Goal: Check status: Check status

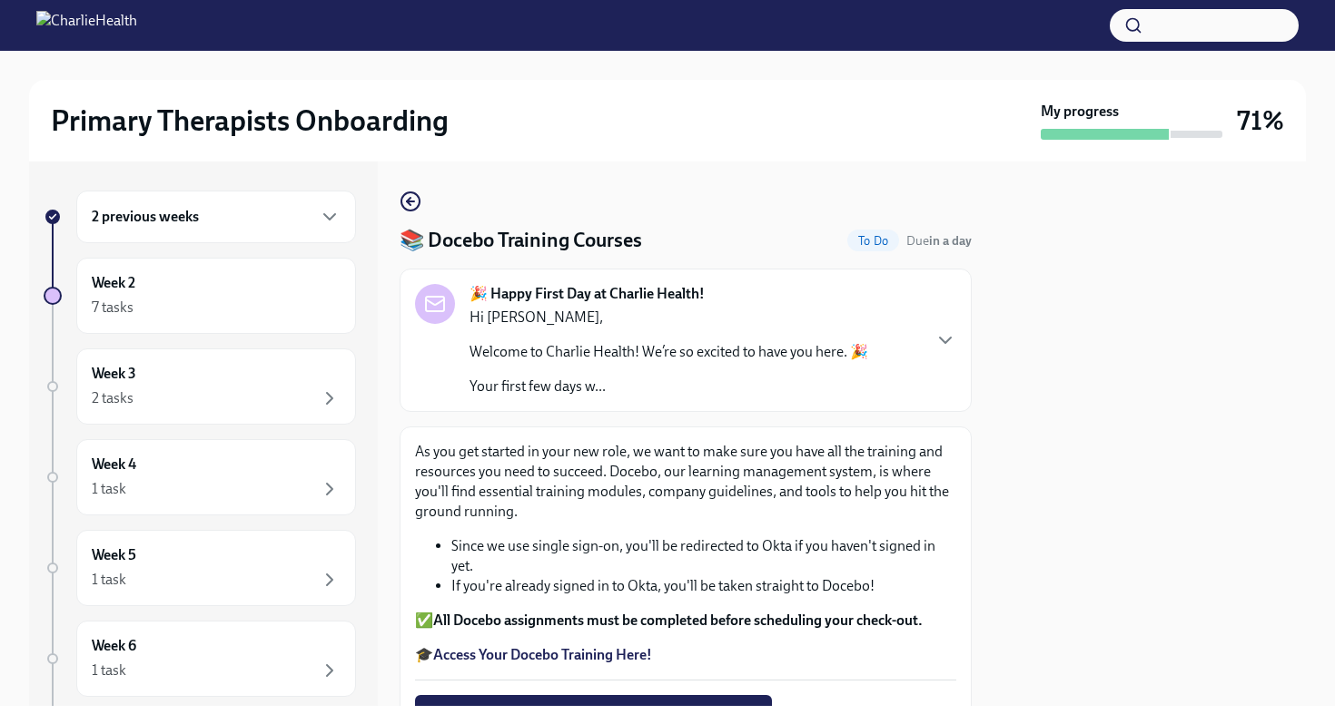
scroll to position [231, 0]
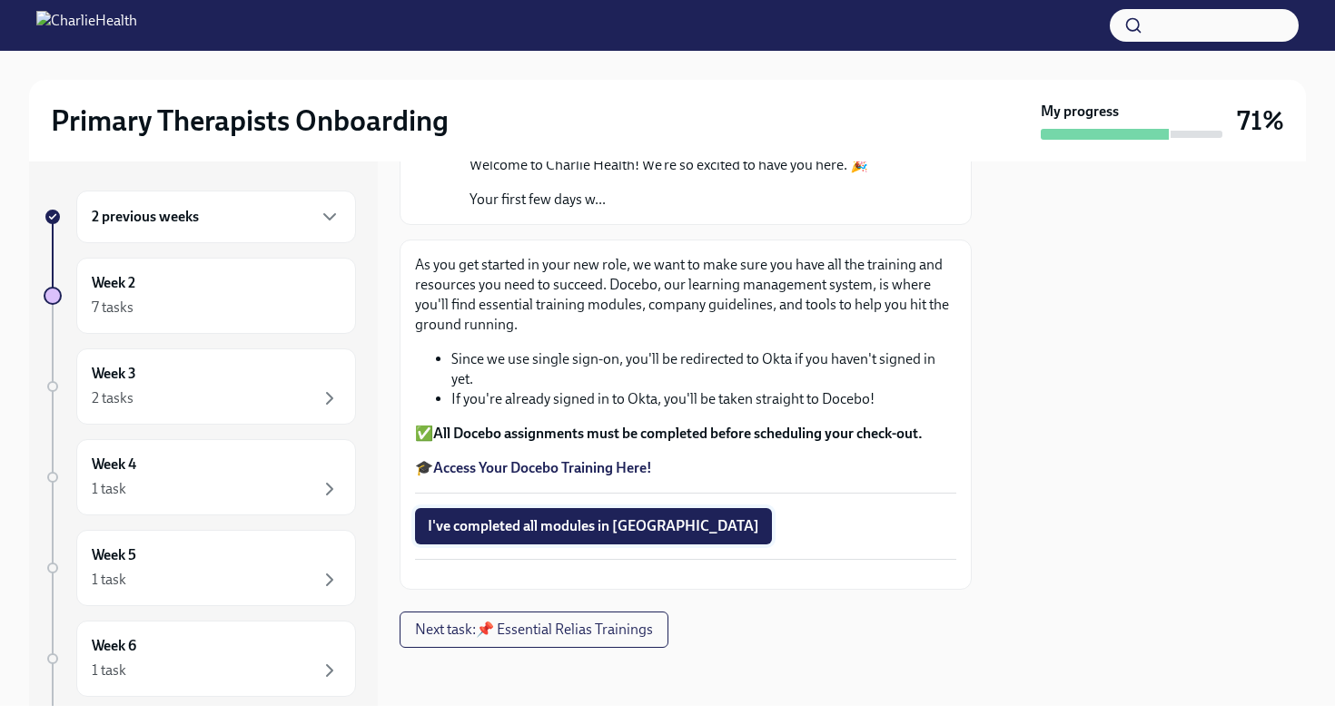
click at [496, 517] on span "I've completed all modules in [GEOGRAPHIC_DATA]" at bounding box center [593, 526] width 331 height 18
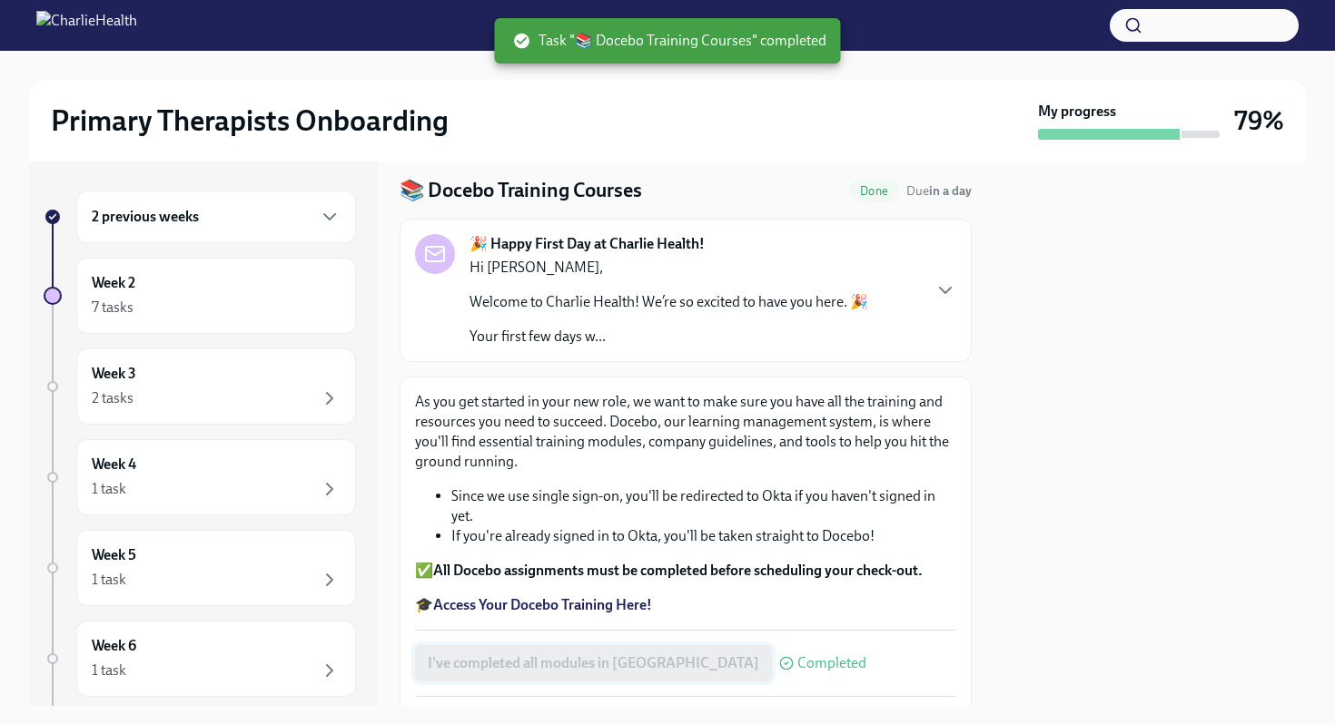
scroll to position [0, 0]
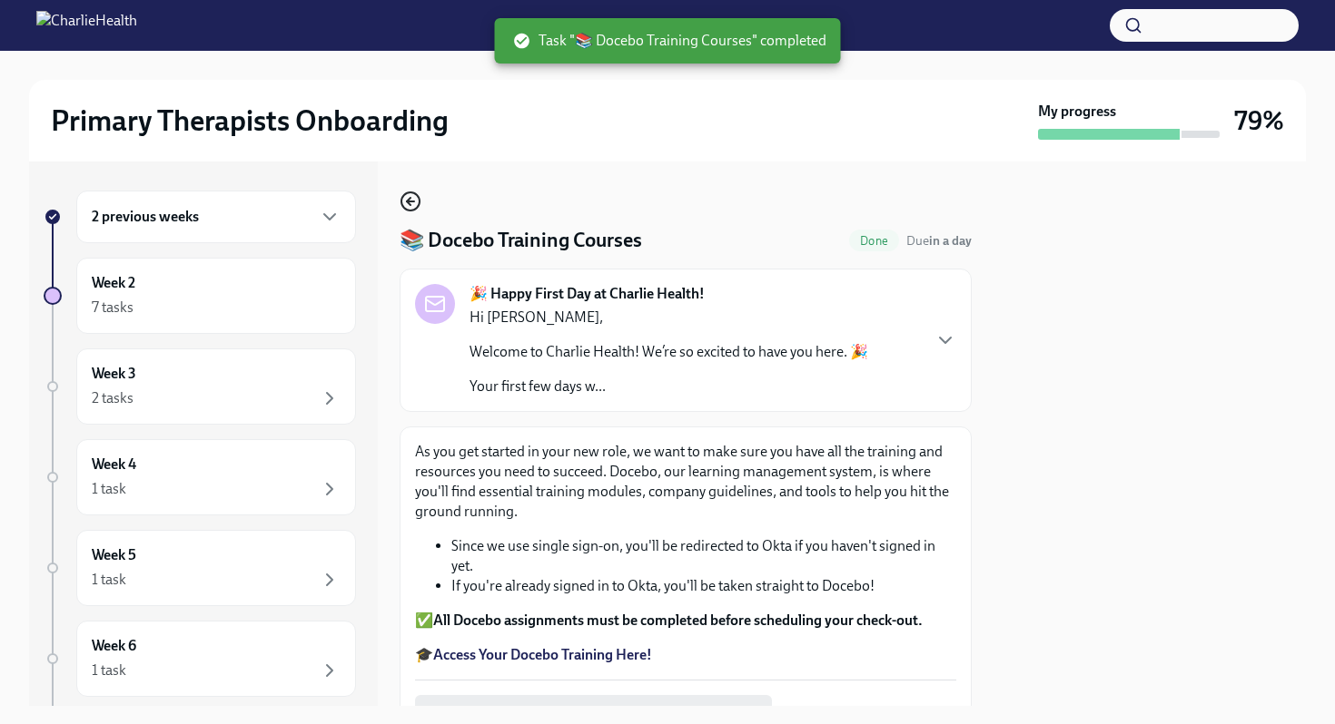
click at [410, 198] on icon "button" at bounding box center [409, 201] width 4 height 7
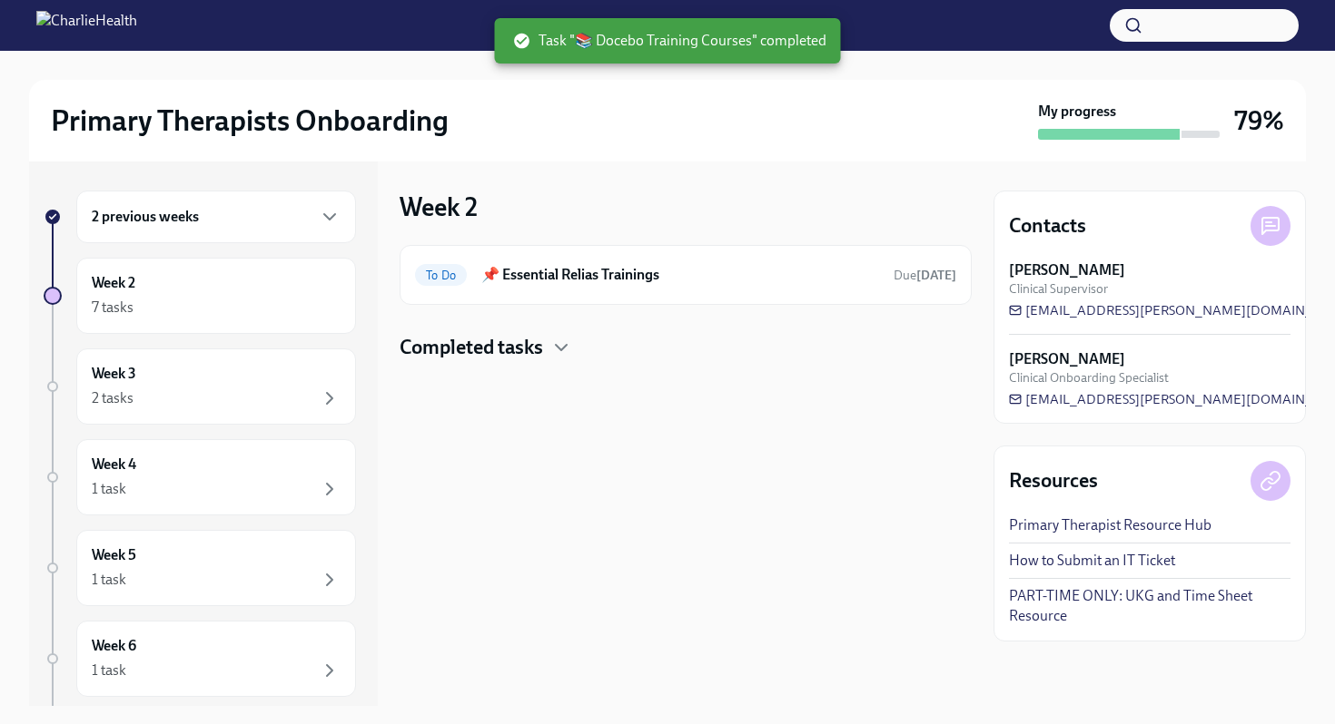
click at [182, 214] on h6 "2 previous weeks" at bounding box center [145, 217] width 107 height 20
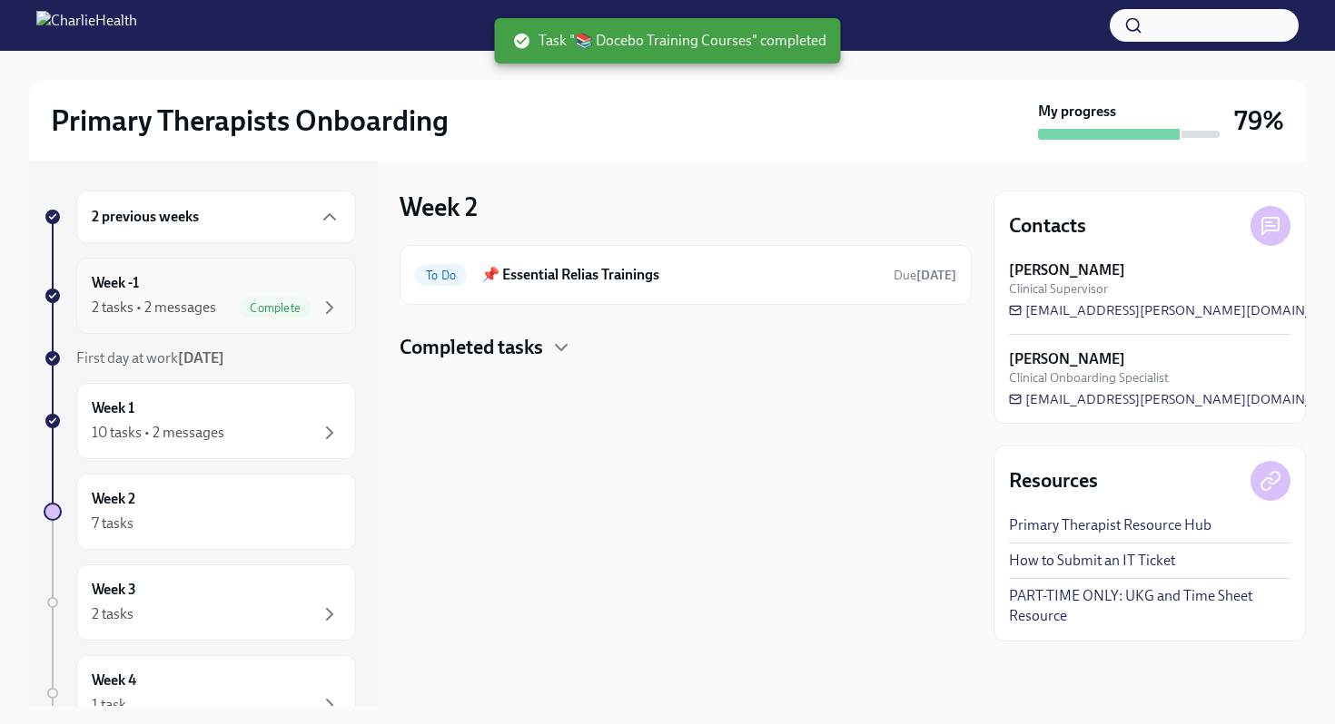
click at [166, 289] on div "Week -1 2 tasks • 2 messages Complete" at bounding box center [216, 295] width 249 height 45
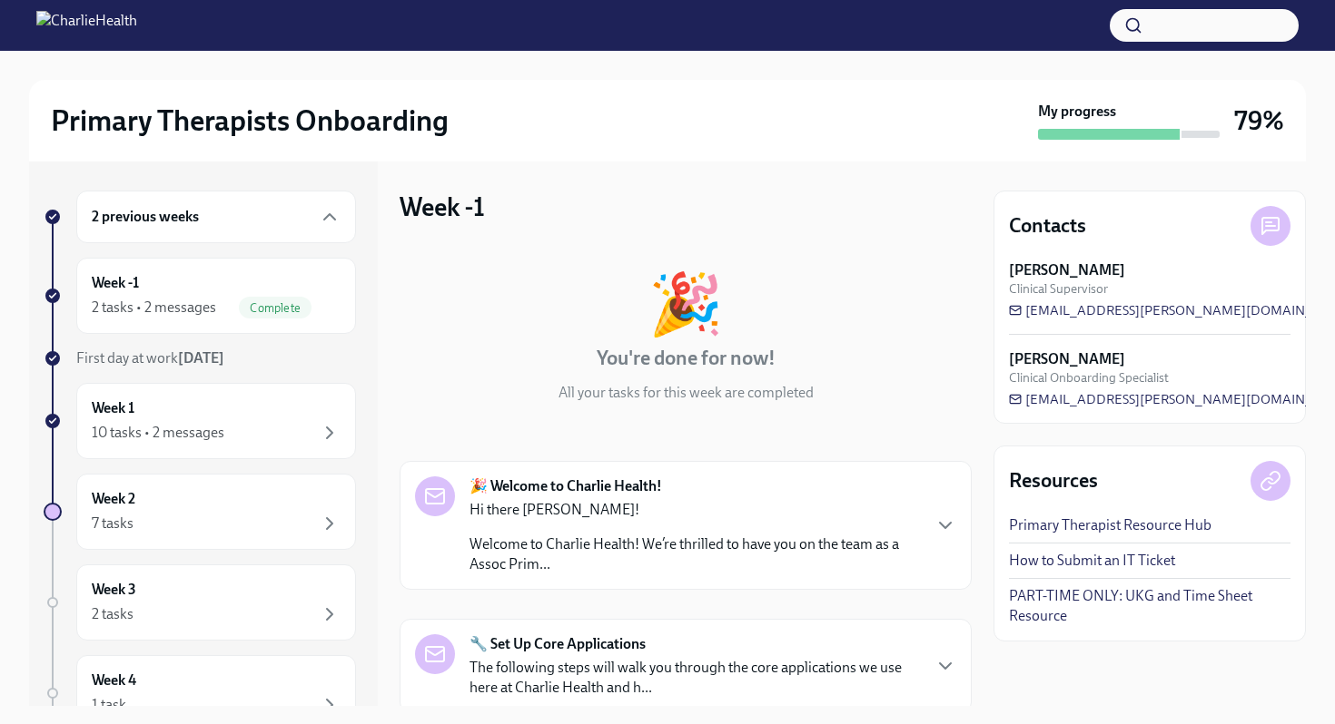
click at [183, 217] on h6 "2 previous weeks" at bounding box center [145, 217] width 107 height 20
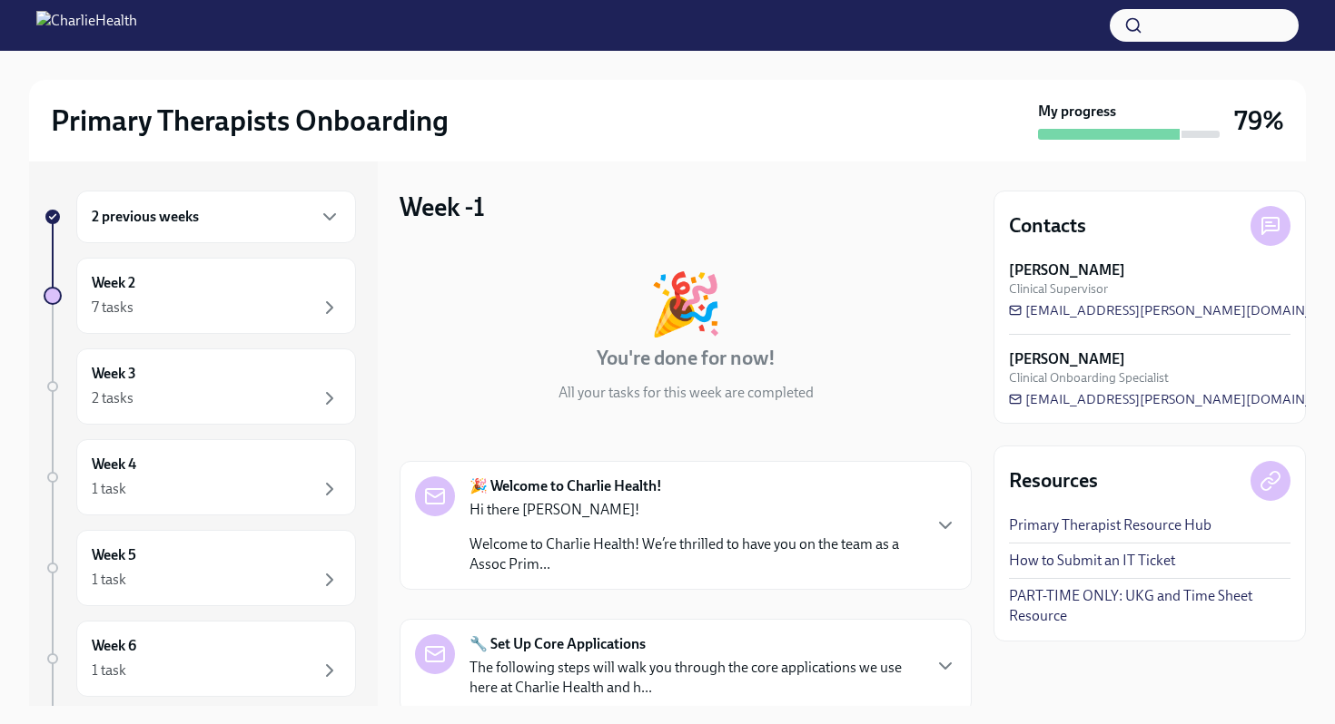
click at [183, 217] on h6 "2 previous weeks" at bounding box center [145, 217] width 107 height 20
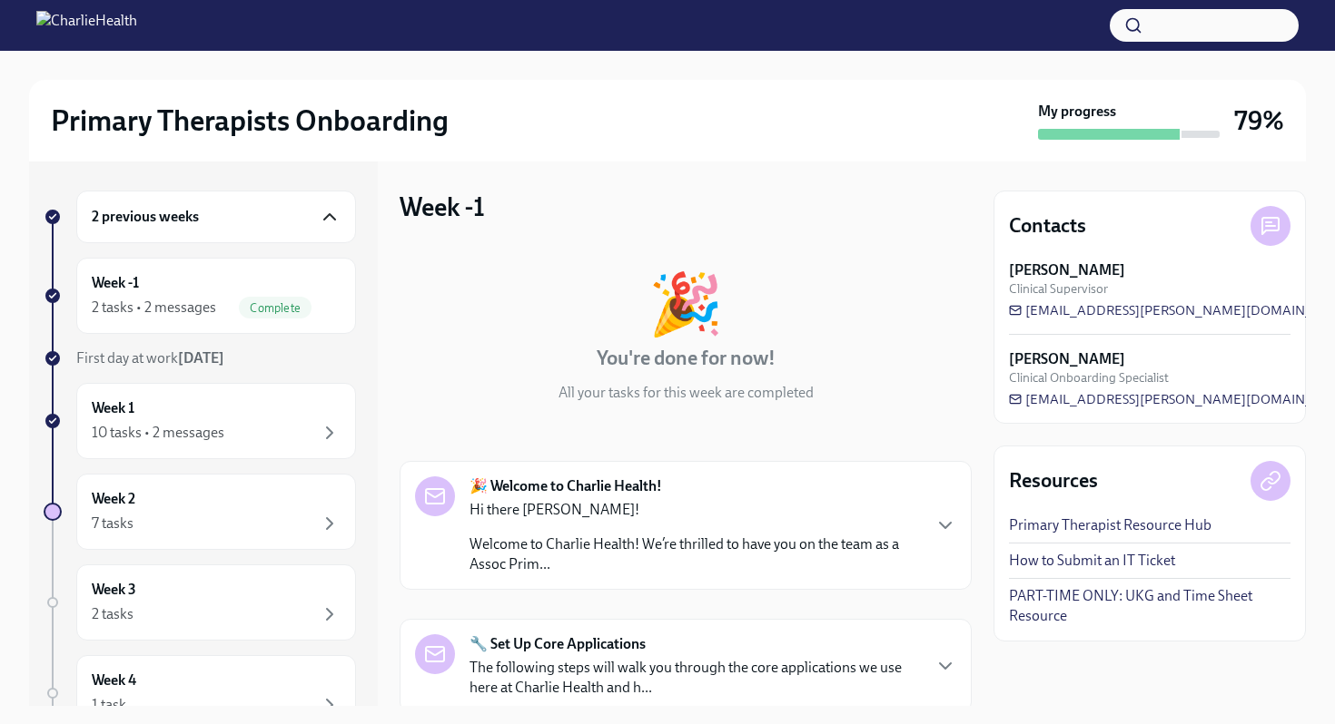
click at [330, 212] on icon "button" at bounding box center [330, 217] width 22 height 22
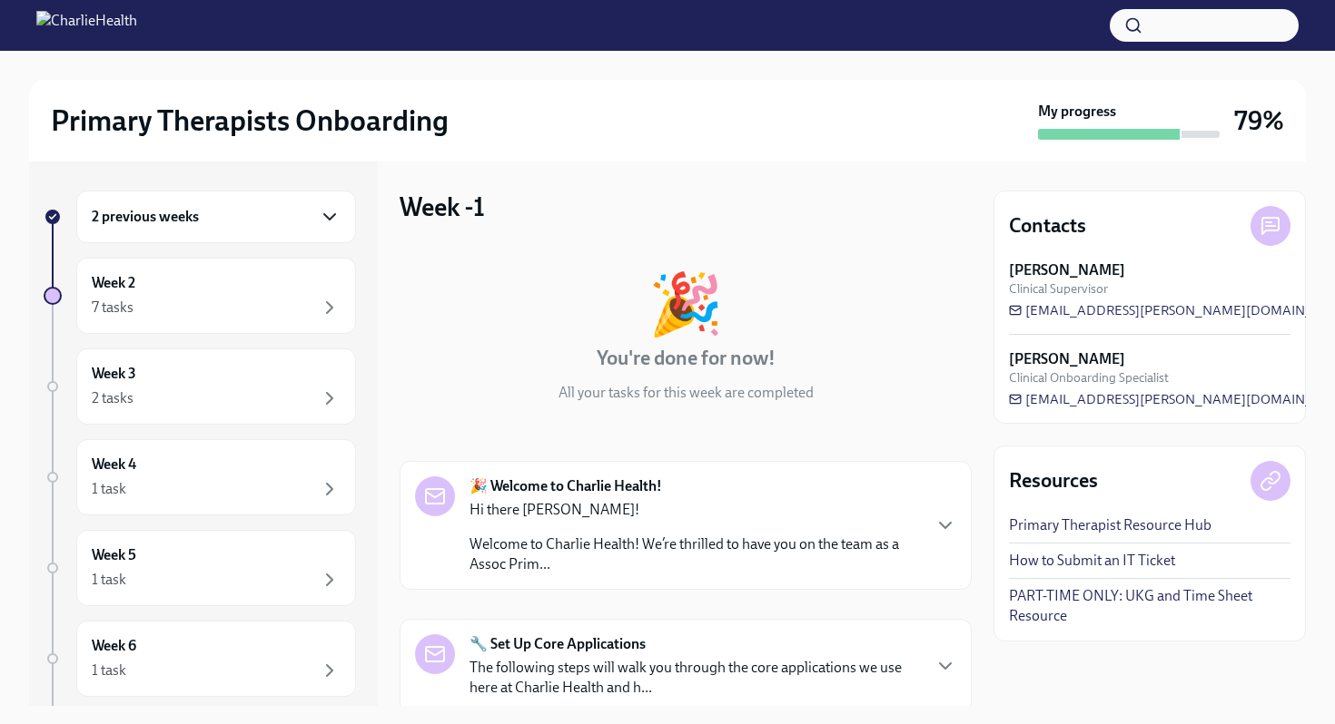
click at [326, 216] on icon "button" at bounding box center [329, 216] width 11 height 5
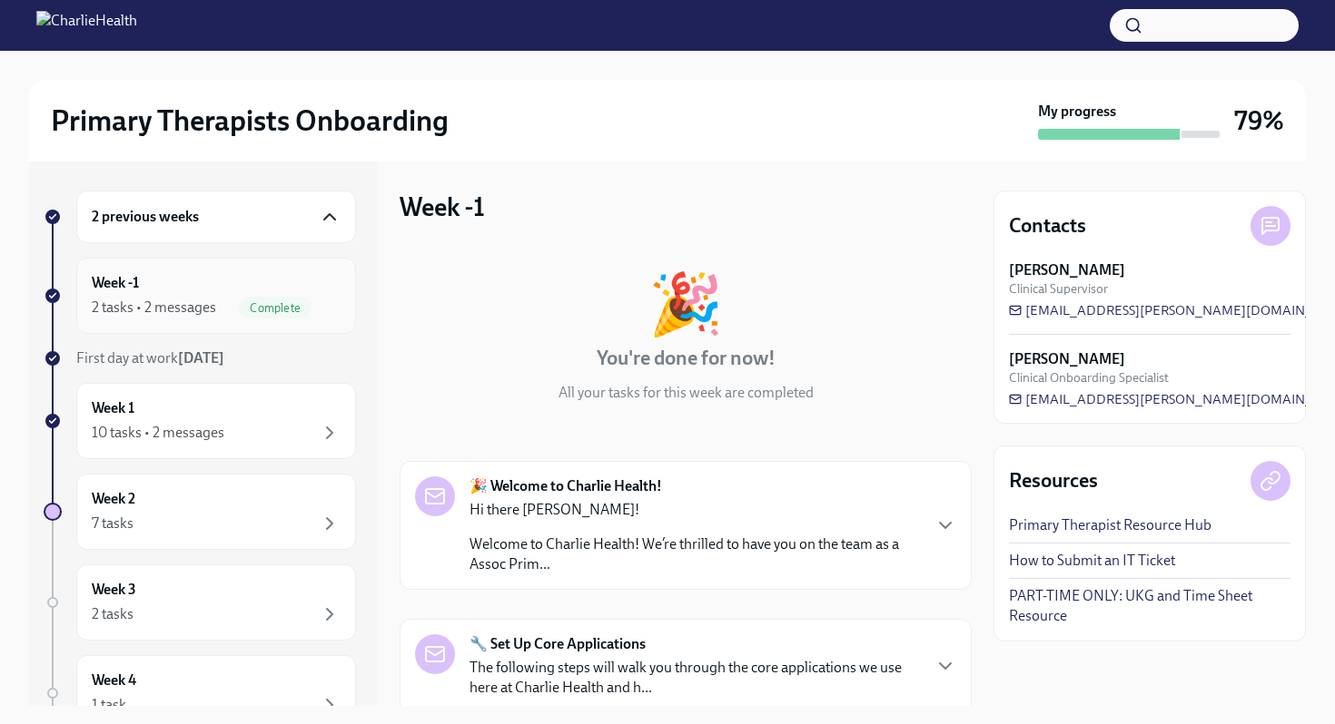
click at [273, 286] on div "Week -1 2 tasks • 2 messages Complete" at bounding box center [216, 295] width 249 height 45
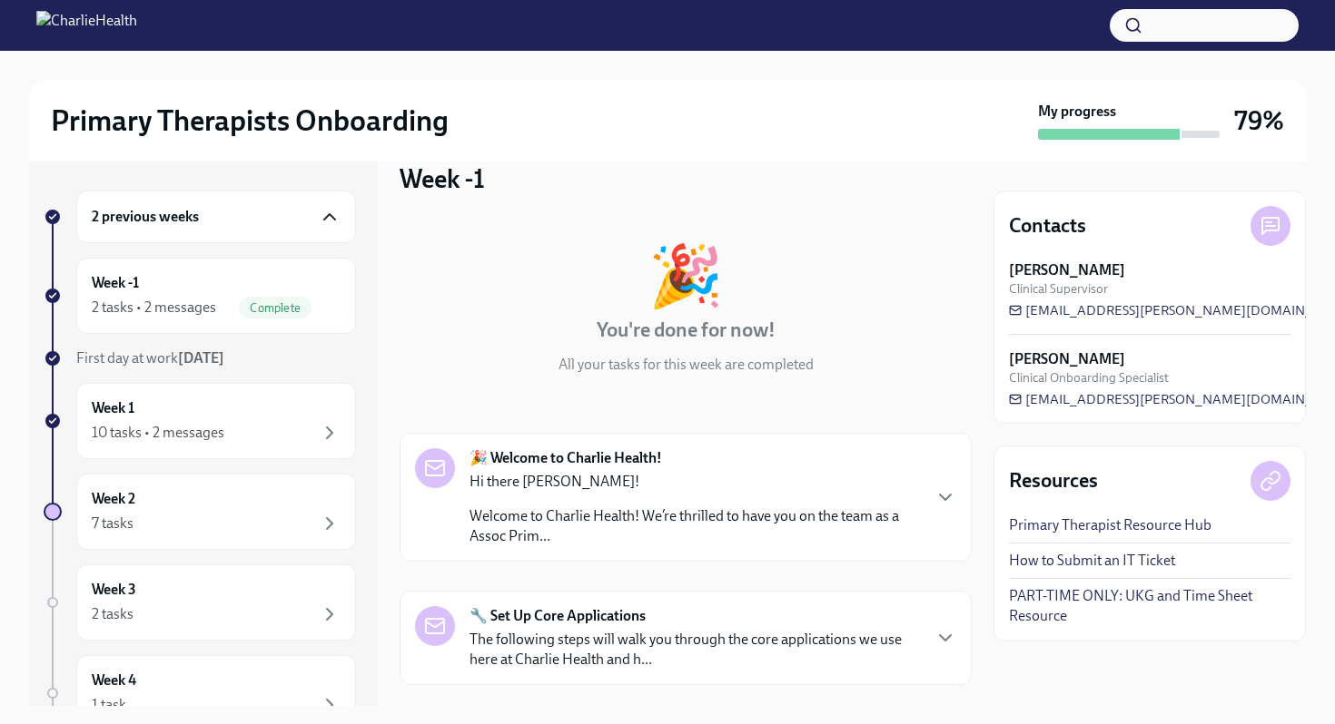
scroll to position [271, 0]
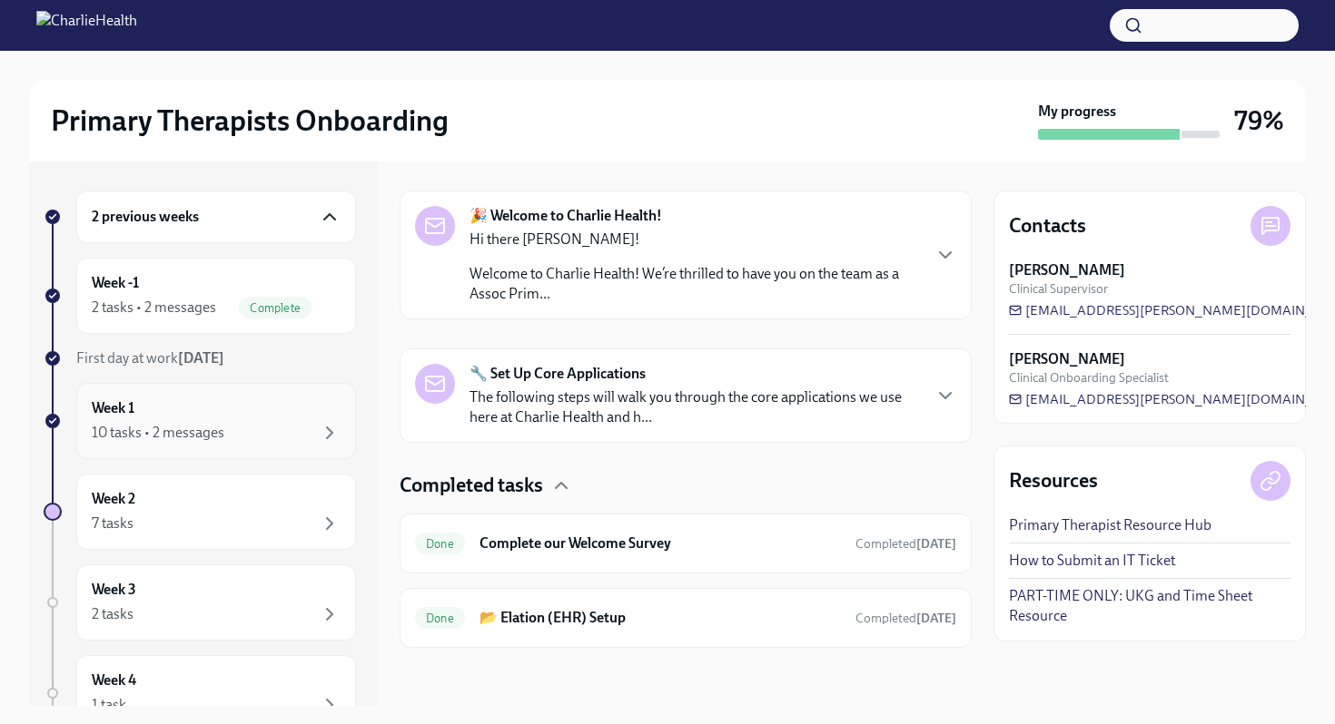
click at [200, 414] on div "Week 1 10 tasks • 2 messages" at bounding box center [216, 421] width 249 height 45
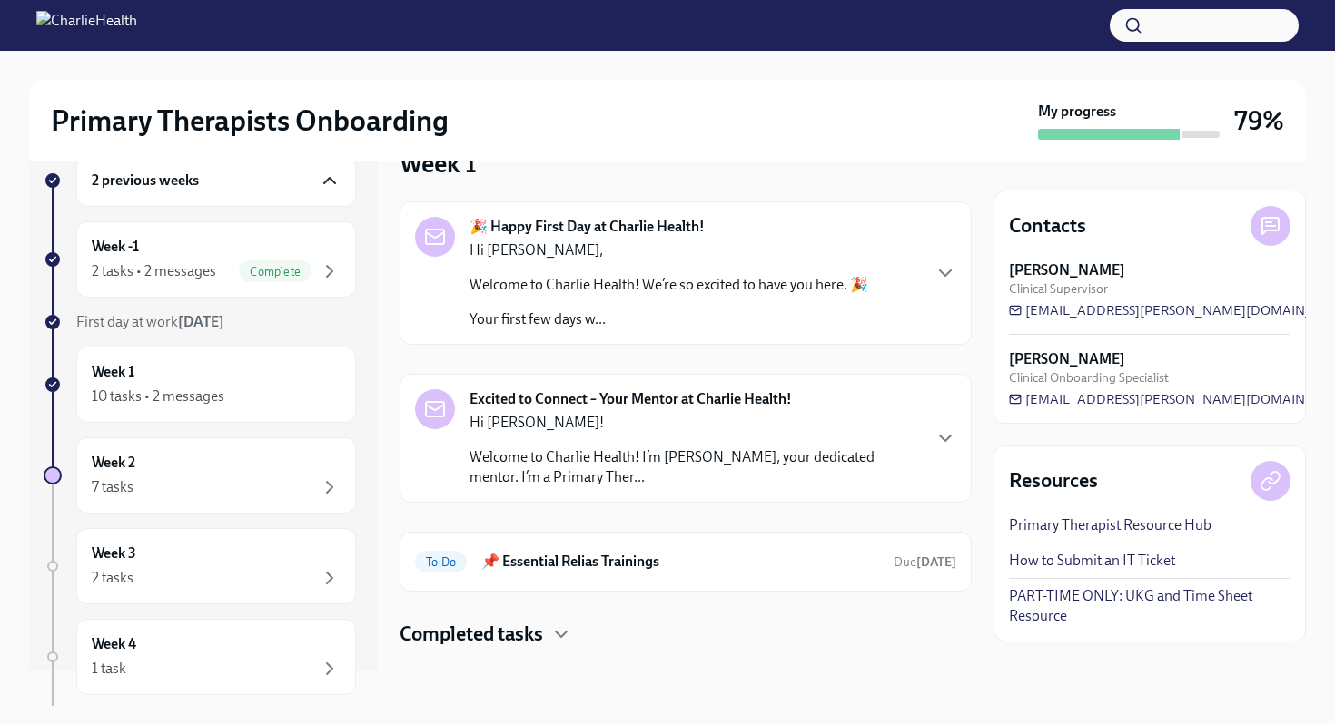
scroll to position [41, 0]
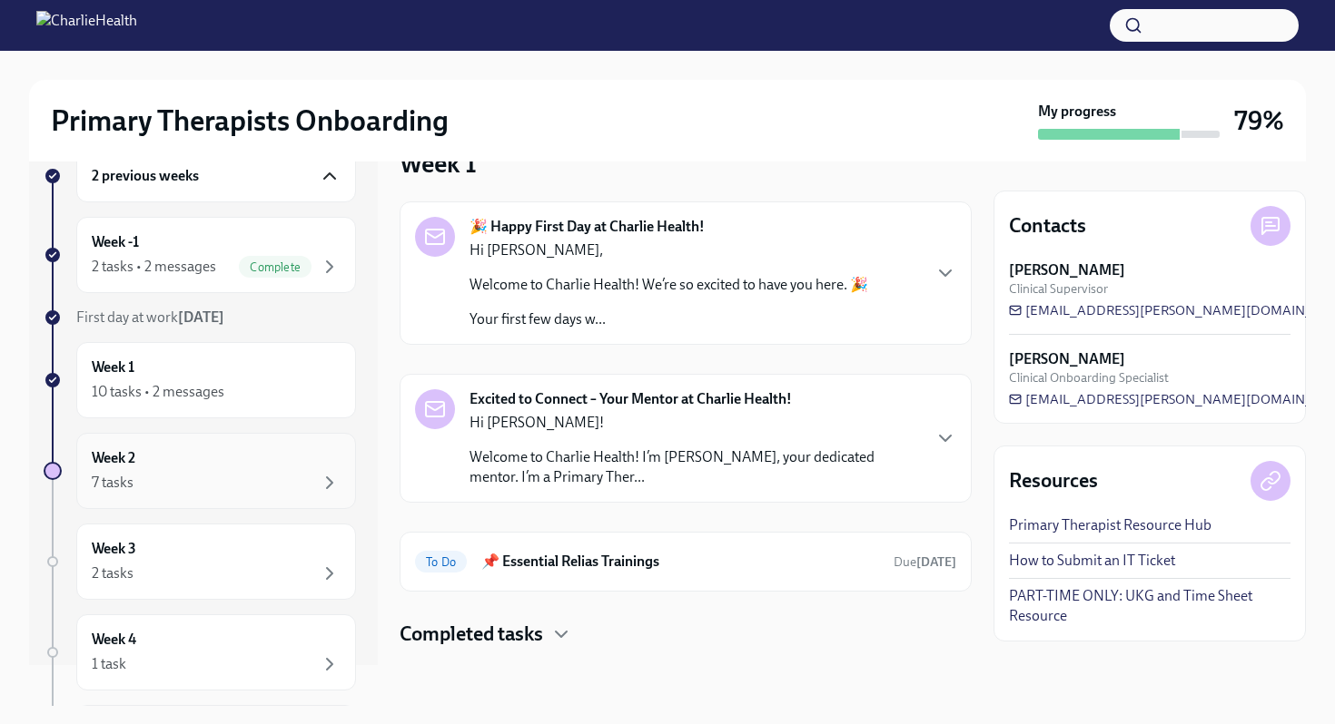
click at [213, 470] on div "Week 2 7 tasks" at bounding box center [216, 470] width 249 height 45
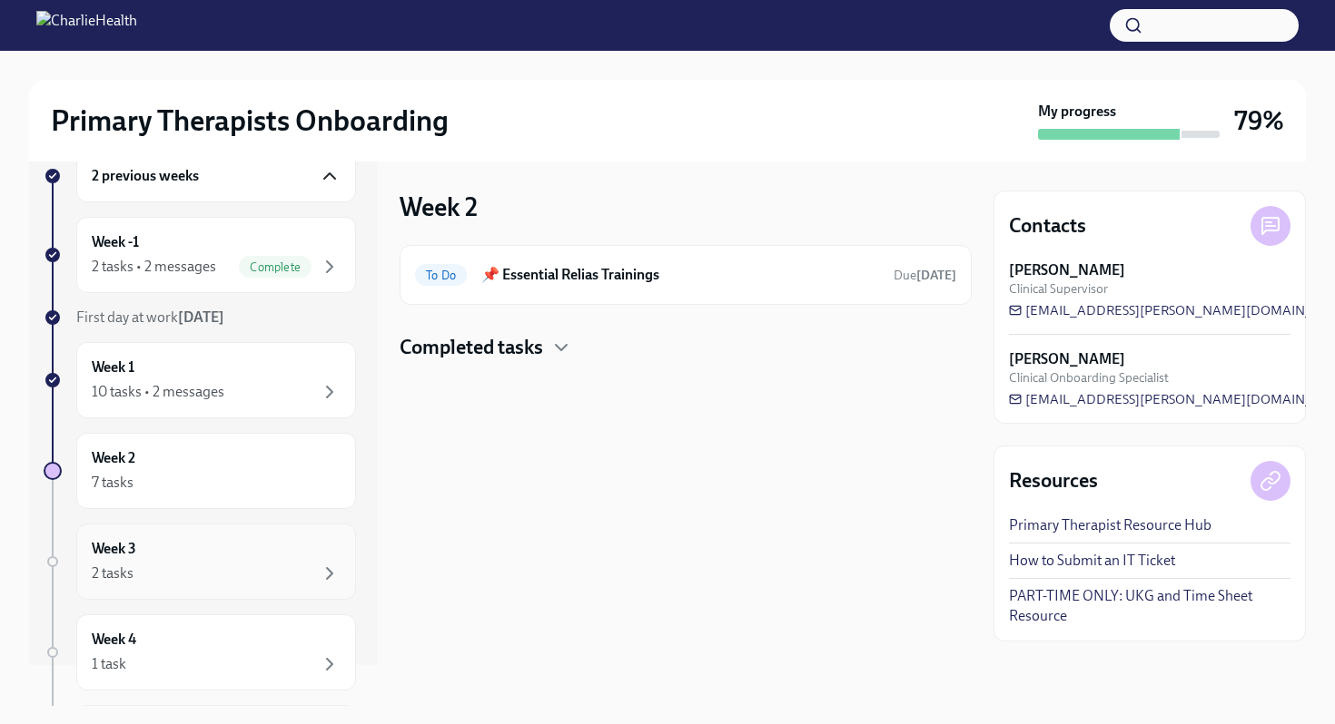
click at [202, 555] on div "Week 3 2 tasks" at bounding box center [216, 561] width 249 height 45
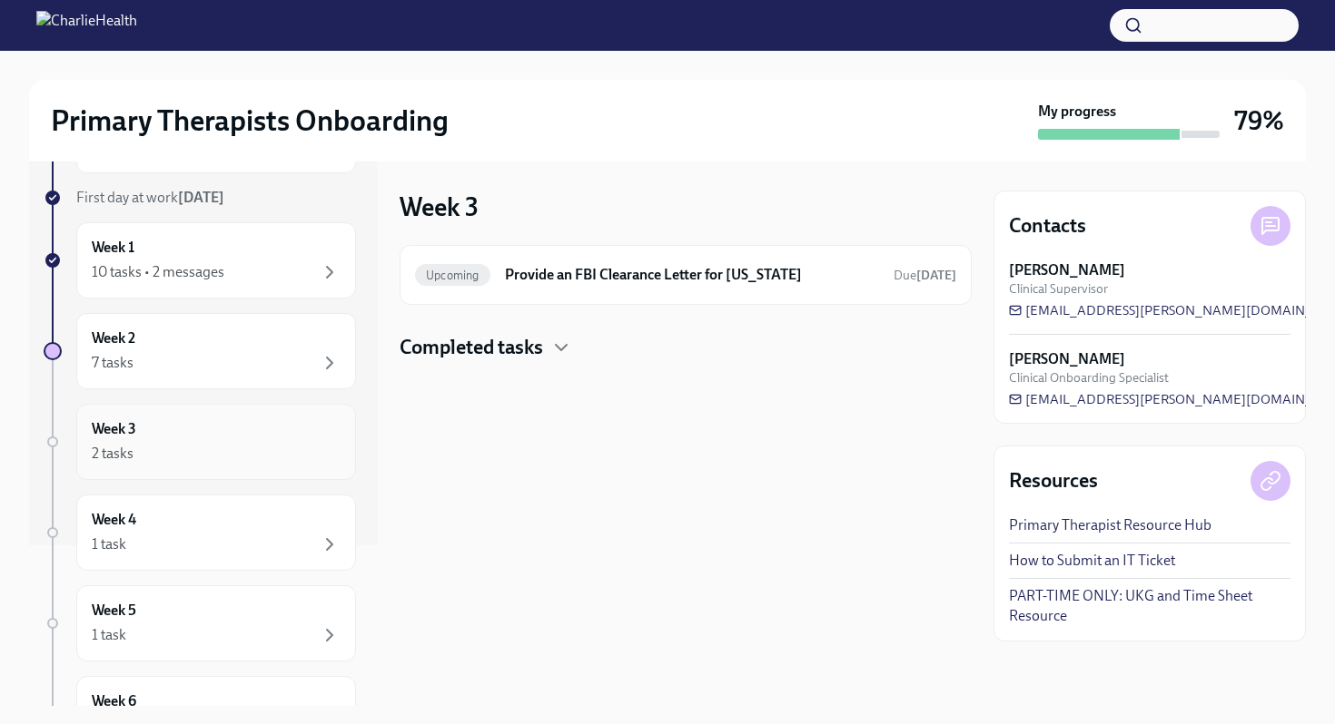
scroll to position [192, 0]
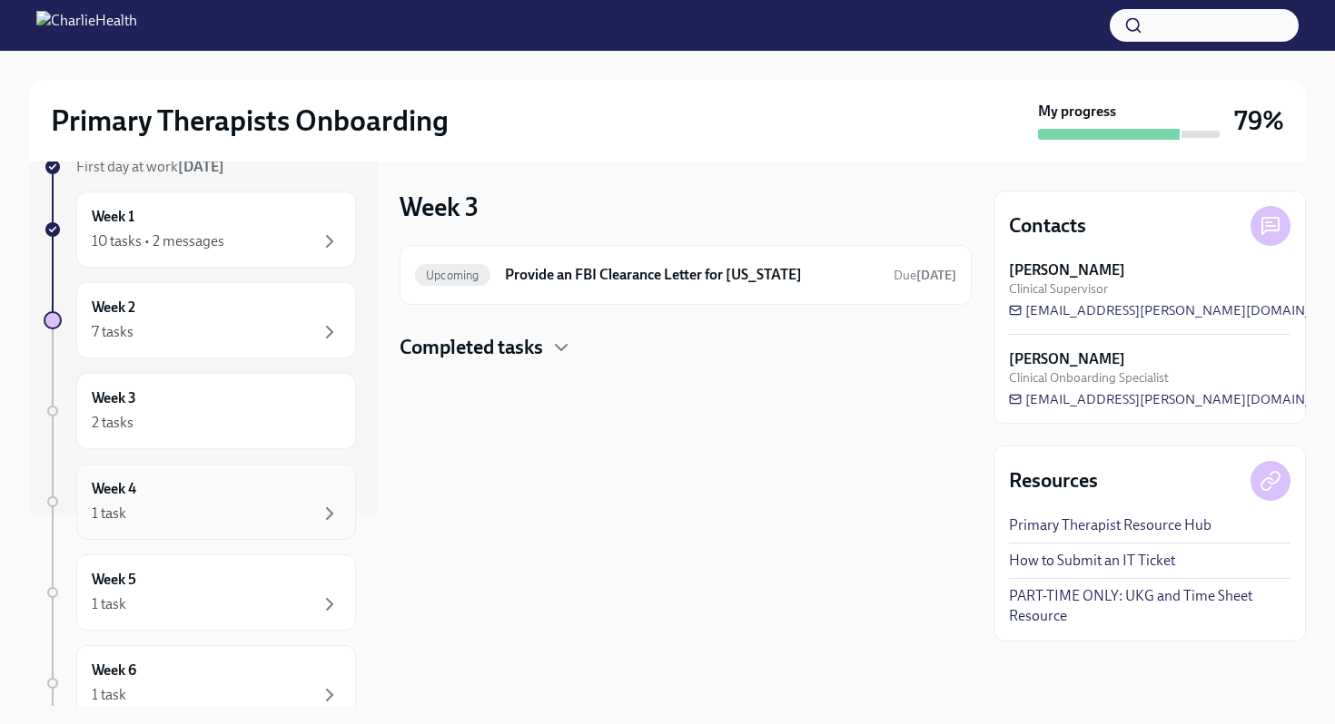
click at [210, 513] on div "1 task" at bounding box center [216, 514] width 249 height 22
click at [205, 608] on div "1 task" at bounding box center [216, 605] width 249 height 22
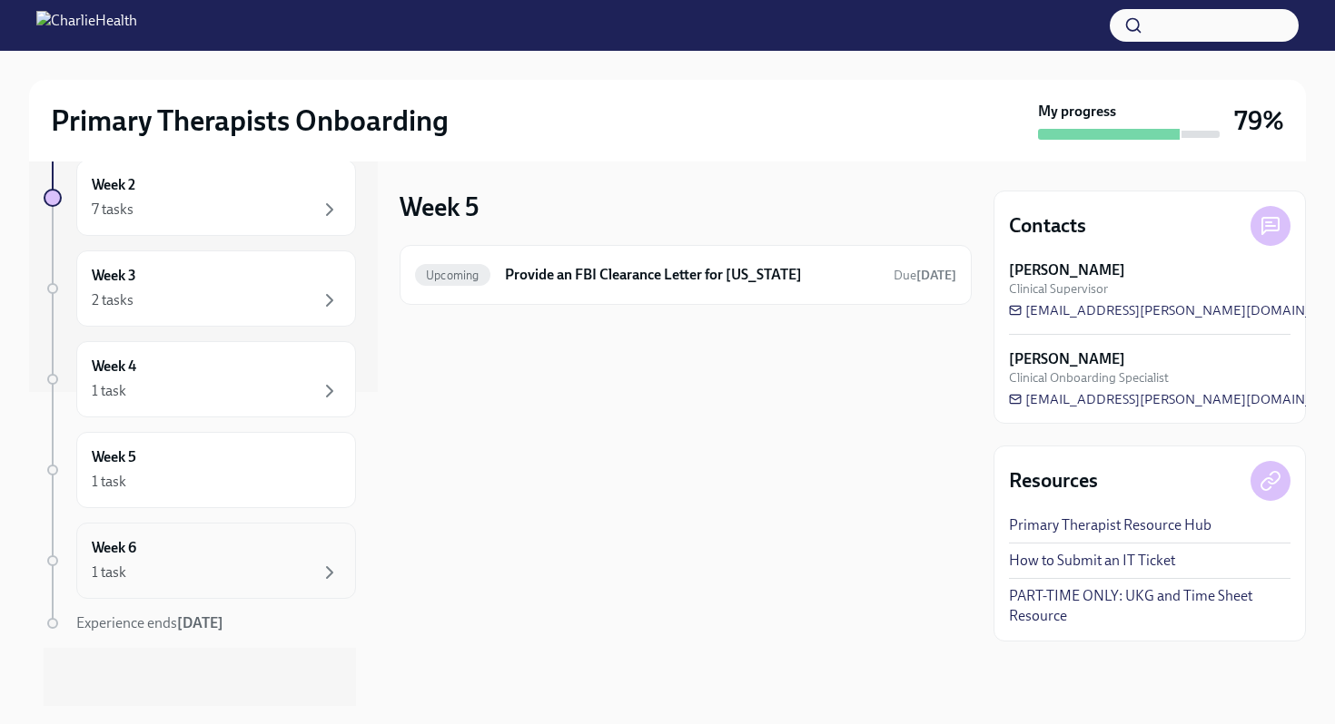
click at [204, 574] on div "1 task" at bounding box center [216, 573] width 249 height 22
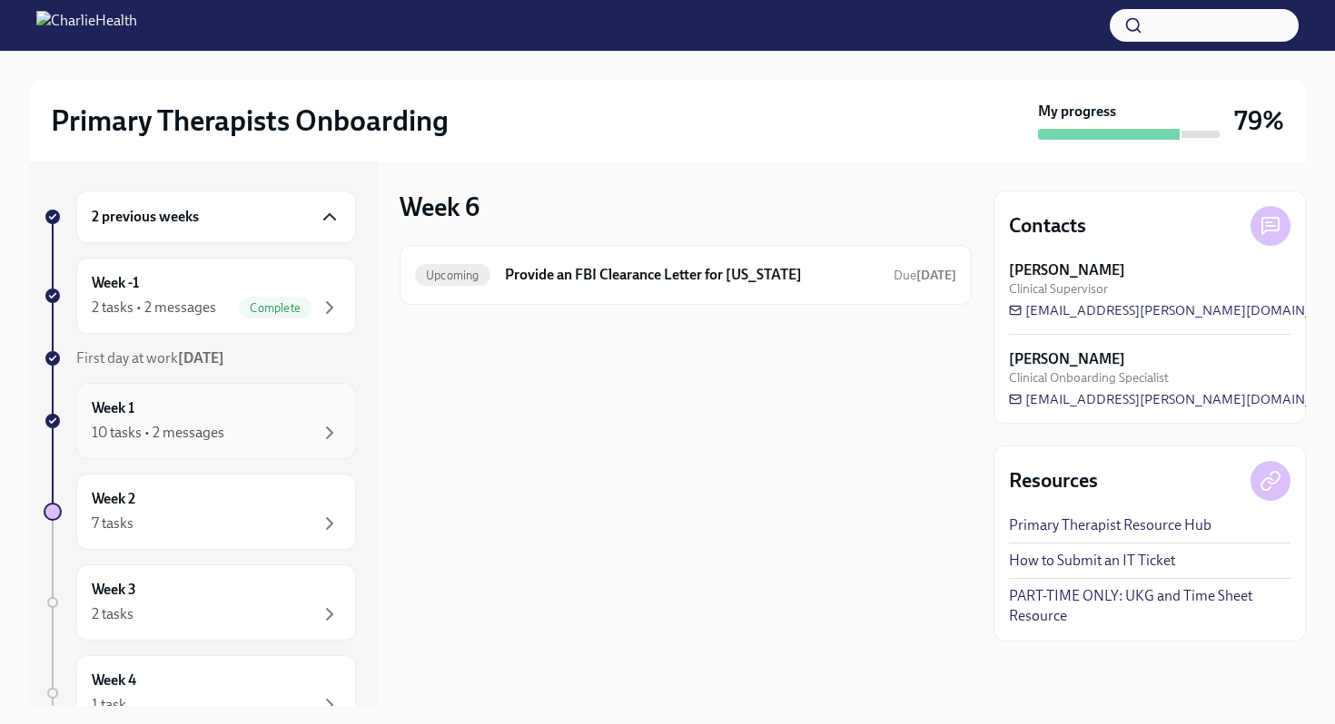
click at [258, 422] on div "10 tasks • 2 messages" at bounding box center [216, 433] width 249 height 22
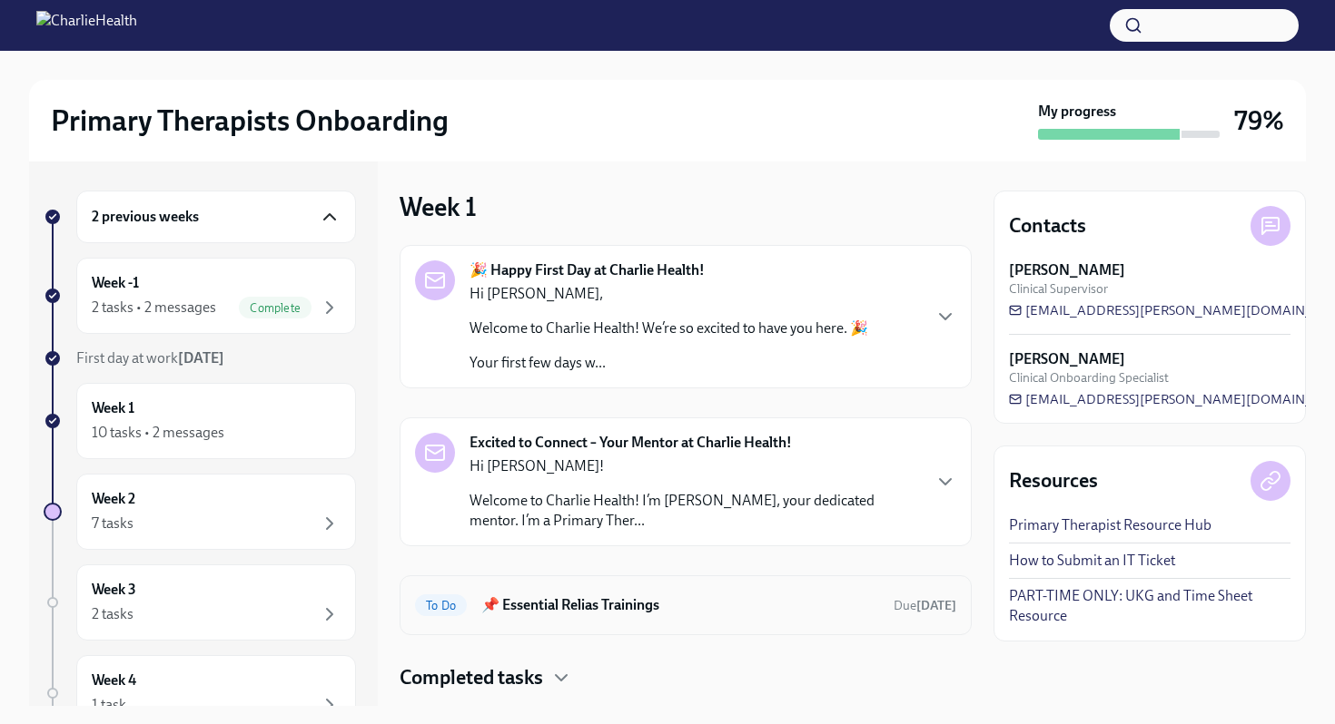
click at [622, 602] on h6 "📌 Essential Relias Trainings" at bounding box center [680, 606] width 398 height 20
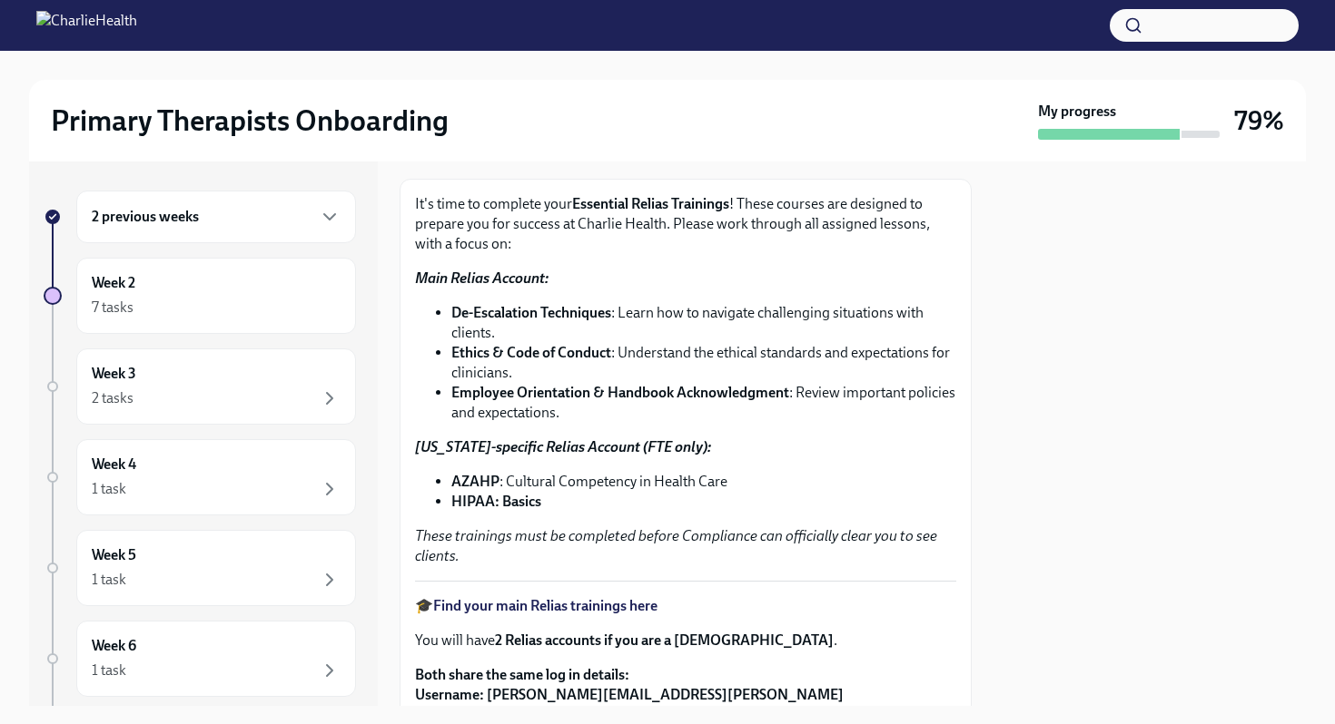
scroll to position [129, 0]
